Goal: Information Seeking & Learning: Learn about a topic

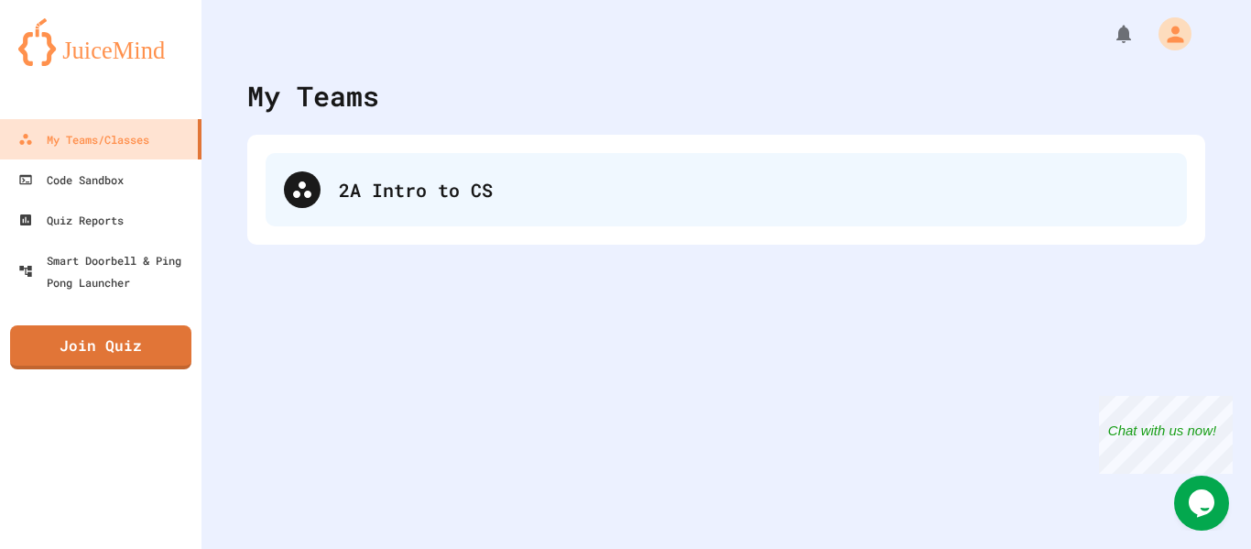
click at [480, 212] on div "2A Intro to CS" at bounding box center [726, 189] width 921 height 73
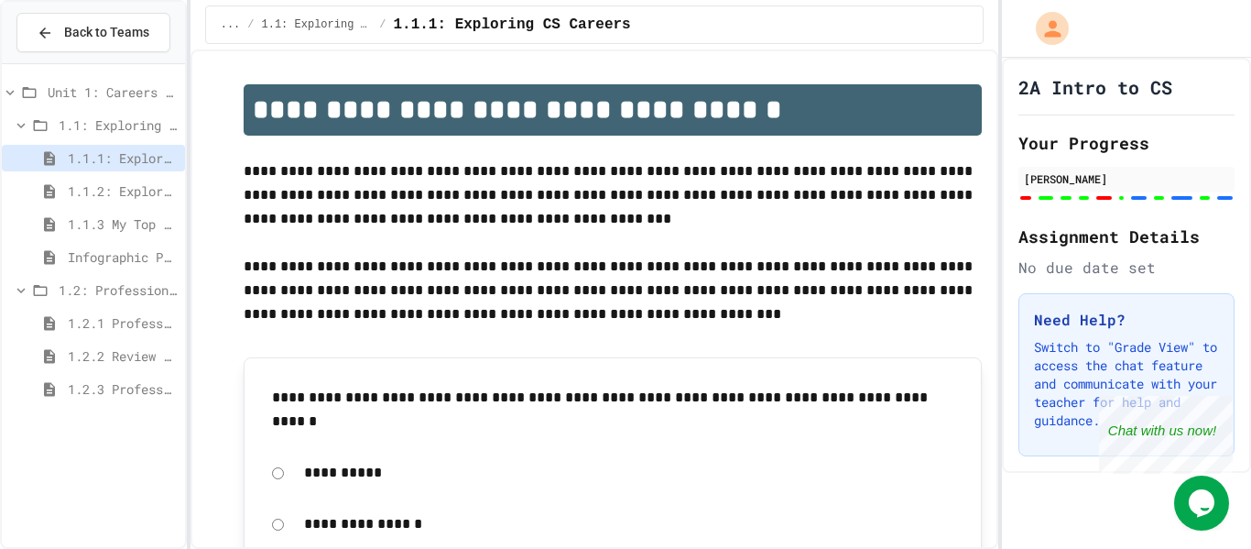
click at [131, 375] on div "1.2.3 Professional Communication Challenge" at bounding box center [93, 388] width 183 height 27
